Goal: Communication & Community: Answer question/provide support

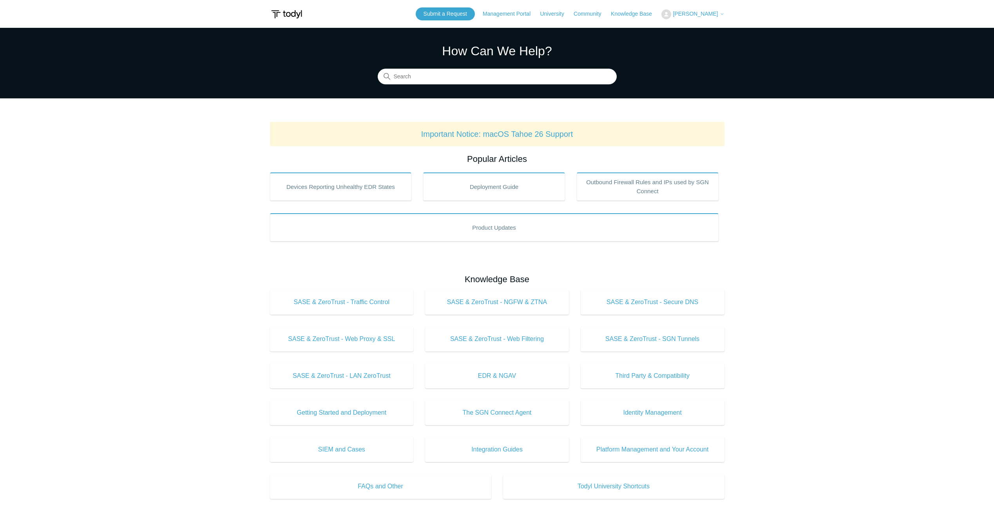
click at [714, 14] on span "[PERSON_NAME]" at bounding box center [695, 14] width 45 height 6
click at [708, 35] on link "My Support Requests" at bounding box center [700, 31] width 76 height 14
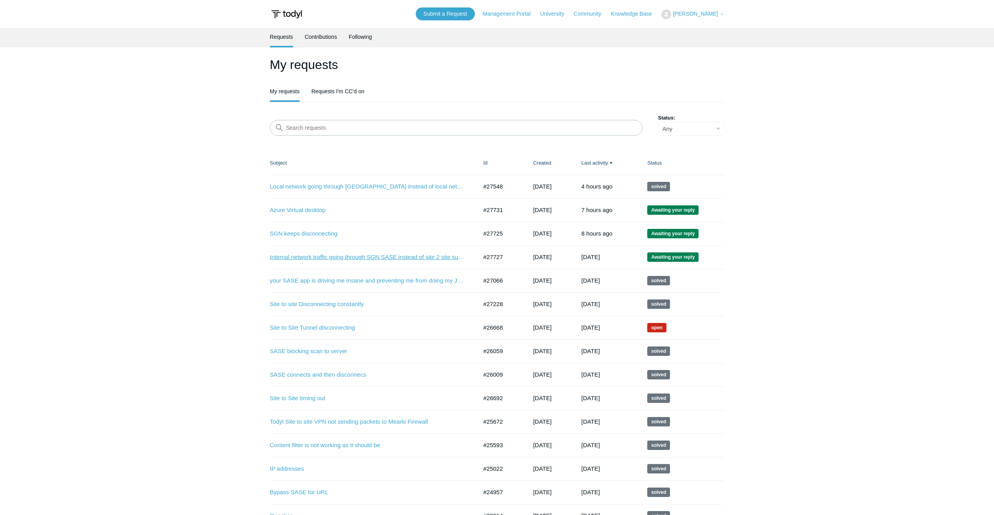
click at [332, 259] on link "Internal network traffic going through SGN SASE instead of site 2 site sunnel" at bounding box center [368, 257] width 196 height 9
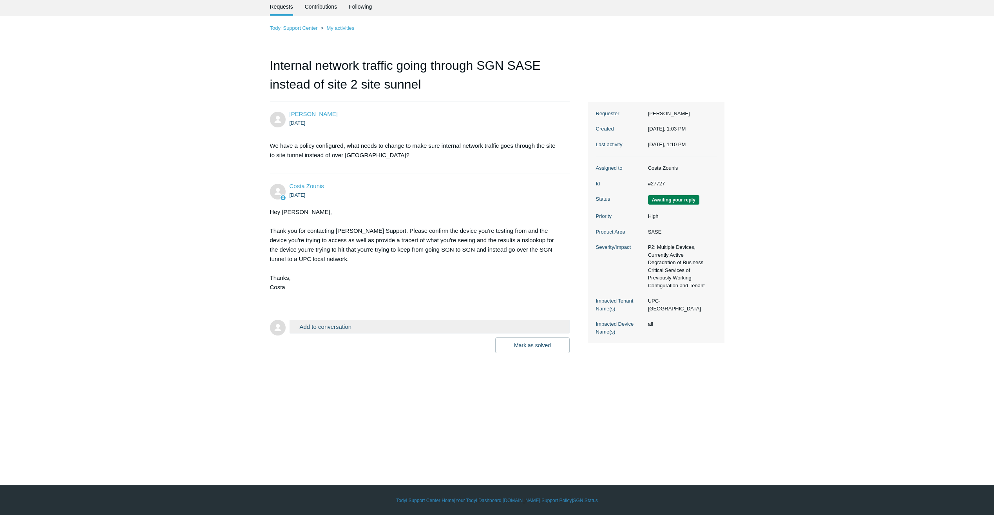
scroll to position [31, 0]
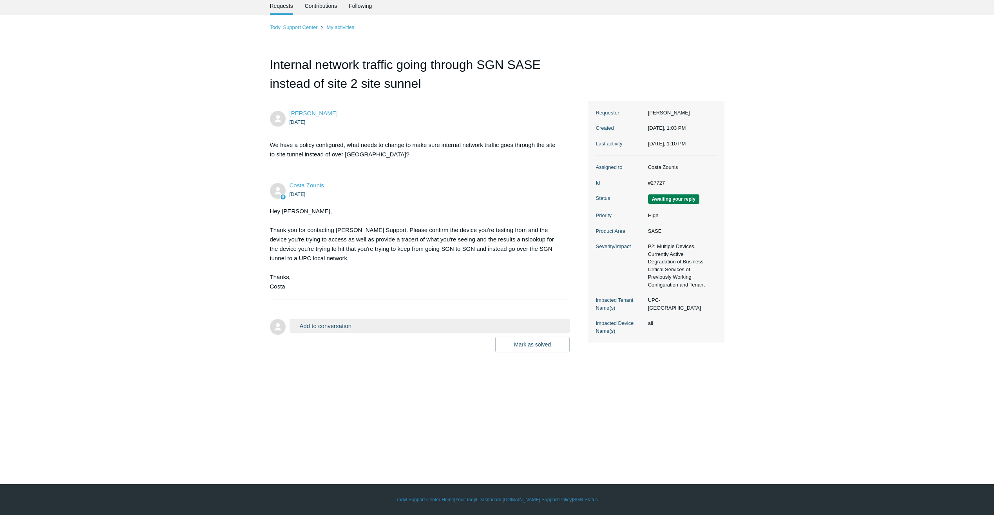
click at [374, 327] on button "Add to conversation" at bounding box center [430, 326] width 281 height 14
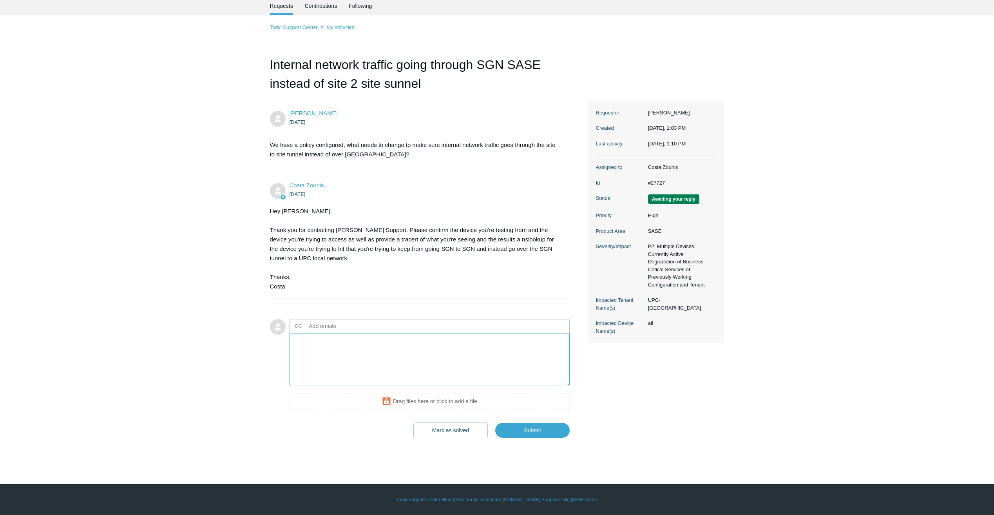
click at [359, 353] on textarea "Add your reply" at bounding box center [430, 360] width 281 height 53
drag, startPoint x: 382, startPoint y: 238, endPoint x: 366, endPoint y: 238, distance: 16.1
click at [366, 238] on div "Hey Andrew, Thank you for contacting Todyl Support. Please confirm the device y…" at bounding box center [416, 249] width 292 height 85
copy div "tracert"
click at [320, 345] on textarea "Add your reply" at bounding box center [430, 360] width 281 height 53
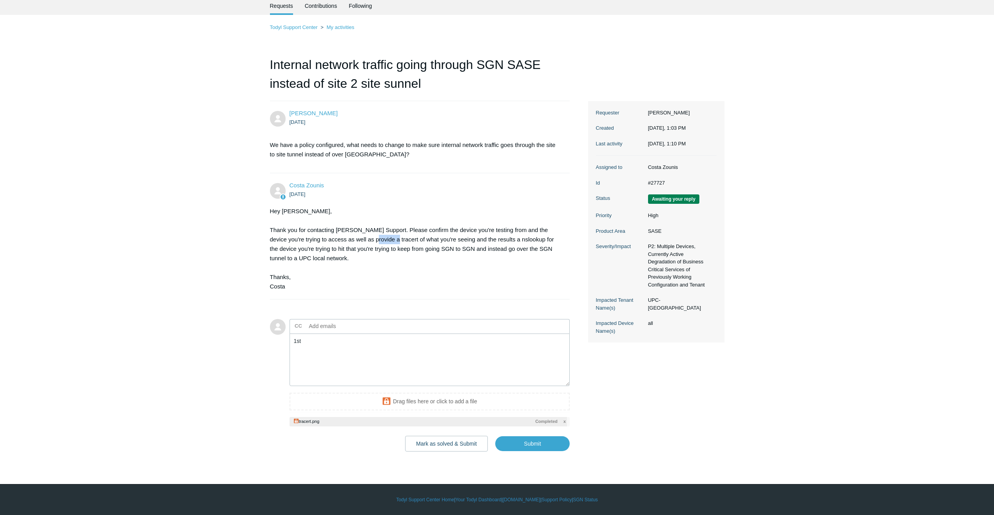
drag, startPoint x: 382, startPoint y: 240, endPoint x: 365, endPoint y: 241, distance: 17.3
click at [365, 241] on div "Hey Andrew, Thank you for contacting Todyl Support. Please confirm the device y…" at bounding box center [416, 249] width 292 height 85
copy div "tracert"
click at [325, 339] on textarea "1st" at bounding box center [430, 360] width 281 height 53
paste textarea "tracert"
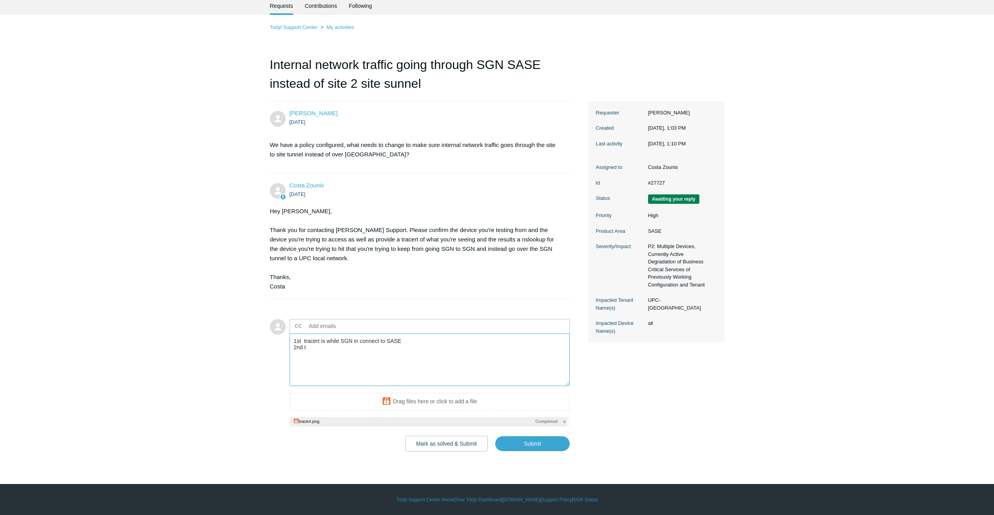
paste textarea "tracert"
click at [443, 348] on textarea "1st tracert is while SGN in connect to SASE 2nd tracert is when I paused SGN's …" at bounding box center [430, 360] width 281 height 53
click at [474, 365] on textarea "1st tracert is while SGN in connect to SASE 2nd tracert is when I paused SGN's …" at bounding box center [430, 360] width 281 height 53
click at [462, 361] on textarea "1st tracert is while SGN in connect to SASE 2nd tracert is when I paused SGN's …" at bounding box center [430, 360] width 281 height 53
paste textarea "UPC-LT-13"
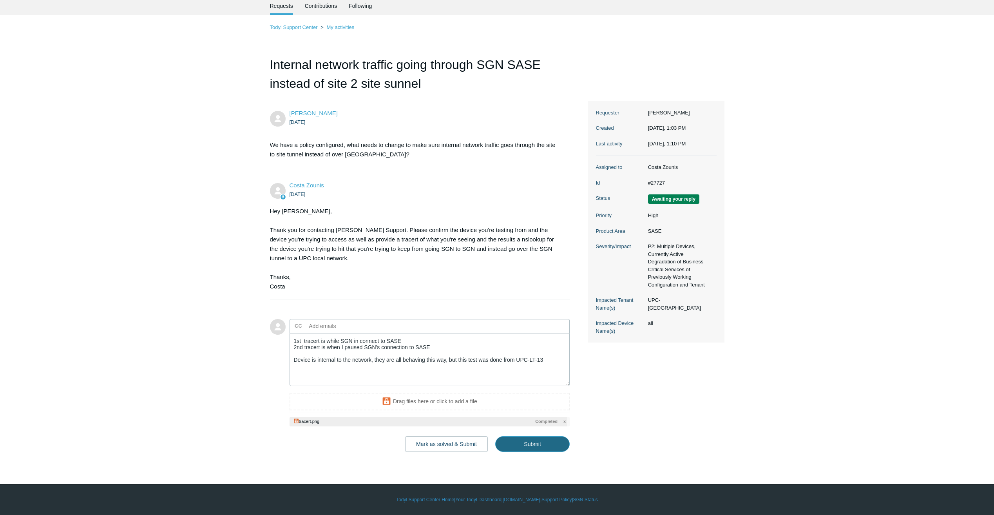
click at [551, 445] on input "Submit" at bounding box center [532, 444] width 74 height 16
type textarea "1st tracert is while SGN in connect to SASE 2nd tracert is when I paused SGN's …"
